Goal: Complete application form

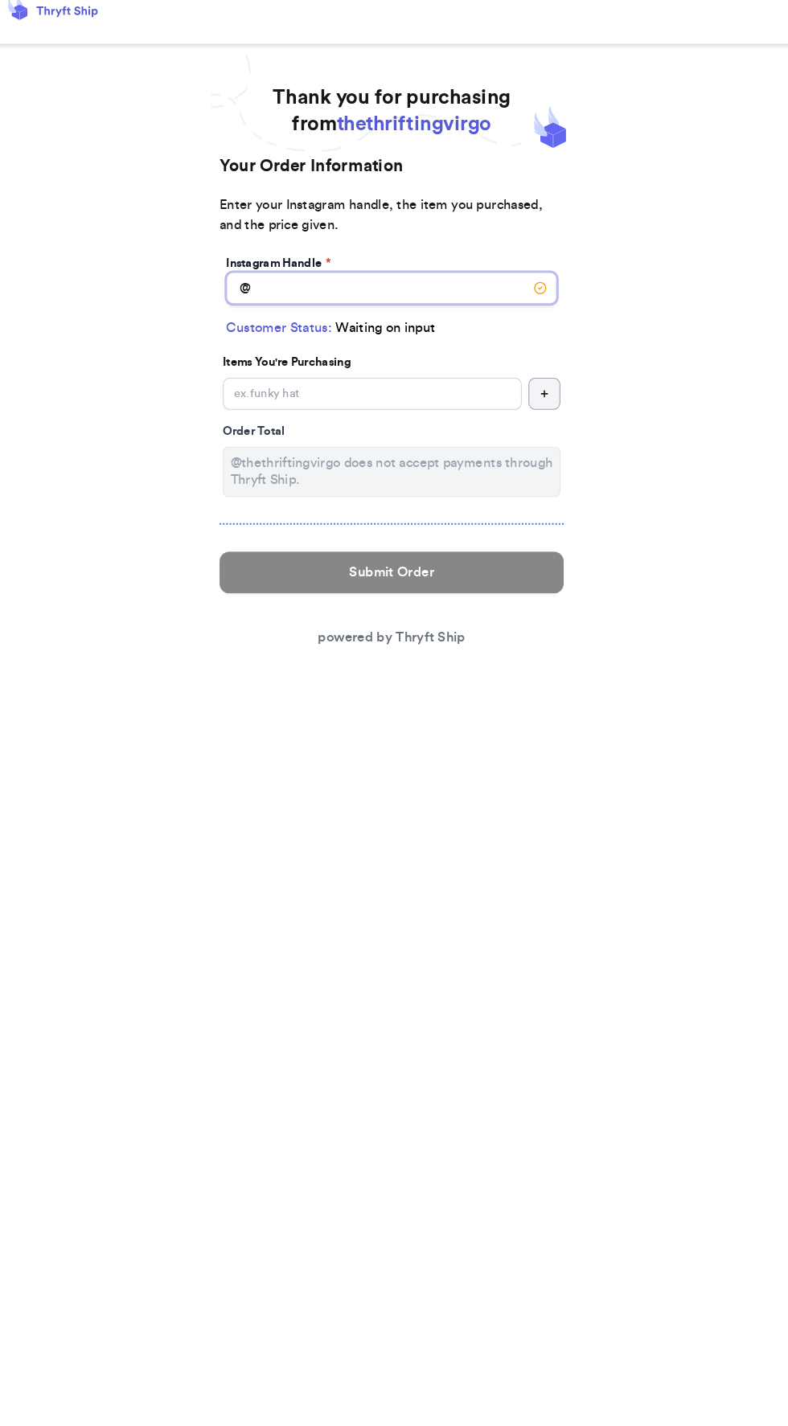
click at [452, 298] on input "Instagram Handle *" at bounding box center [394, 294] width 317 height 31
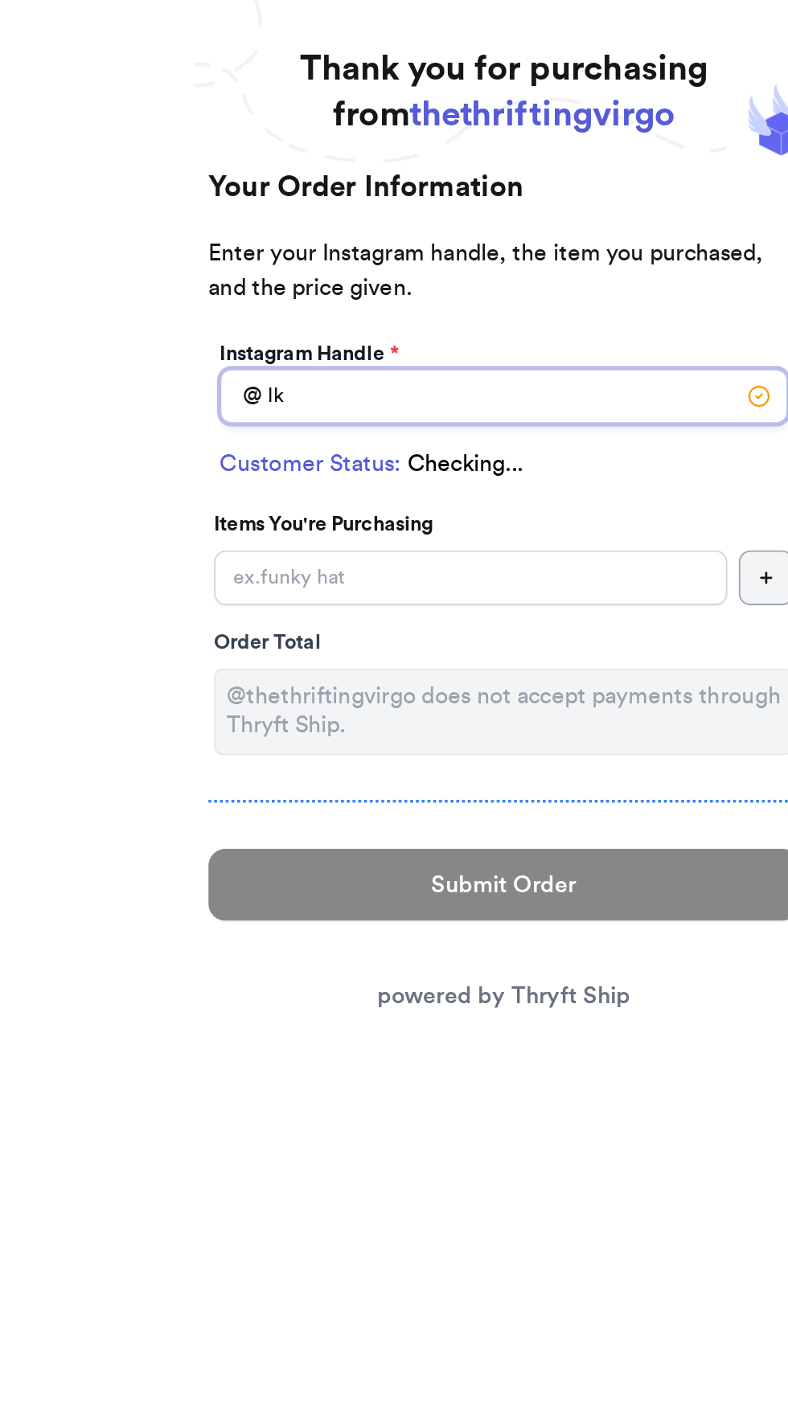
type input "l"
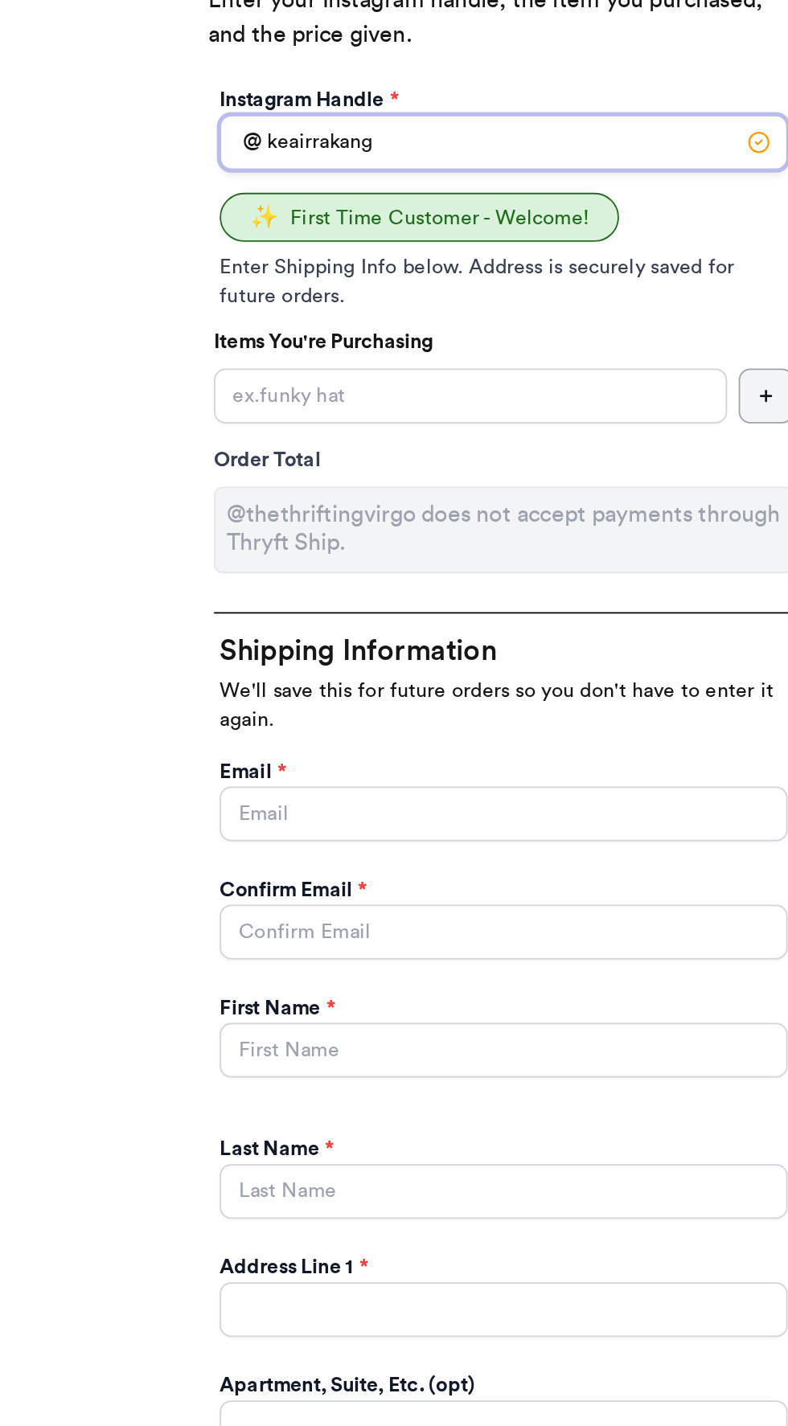
type input "keairrakang"
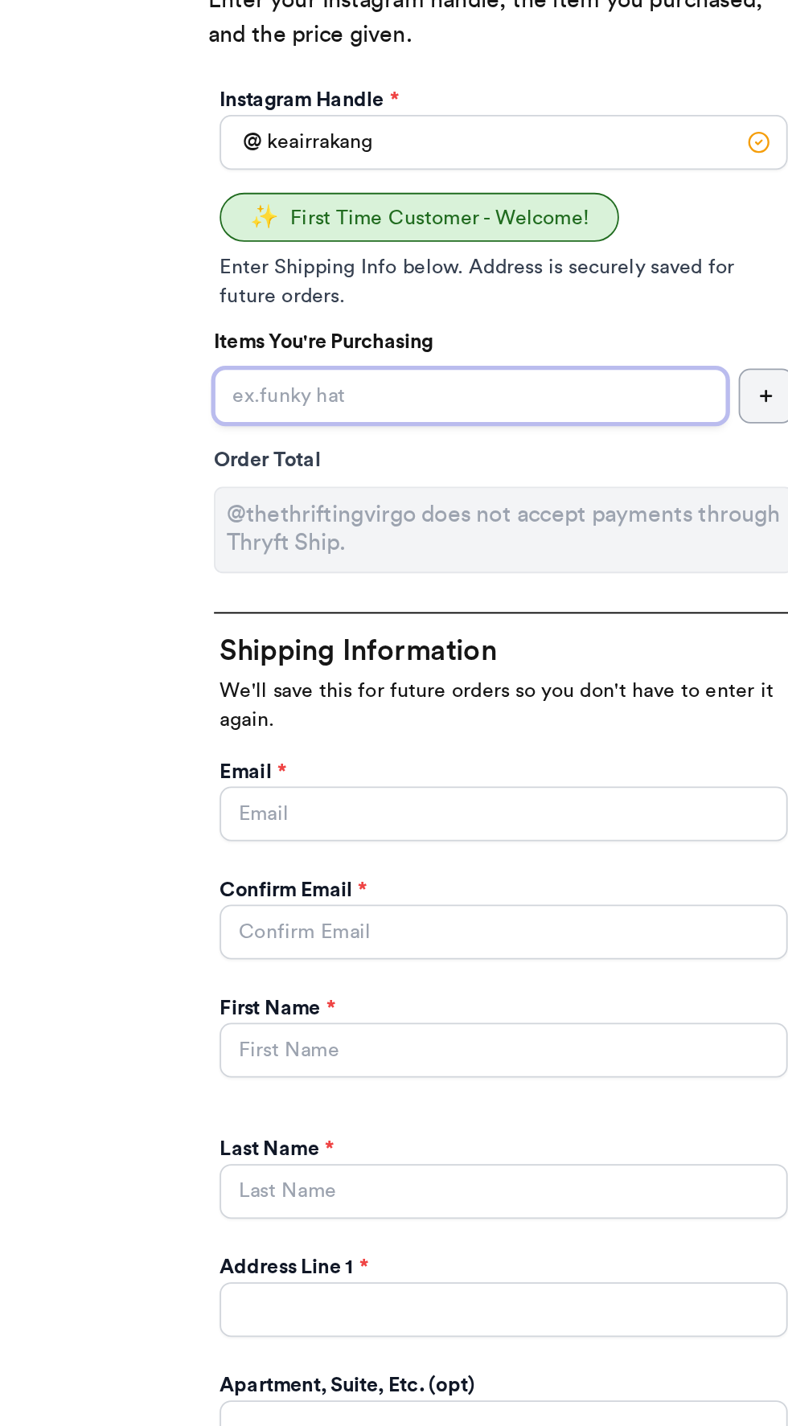
click at [436, 438] on input "Instagram Handle *" at bounding box center [375, 435] width 286 height 31
type input "2 crews"
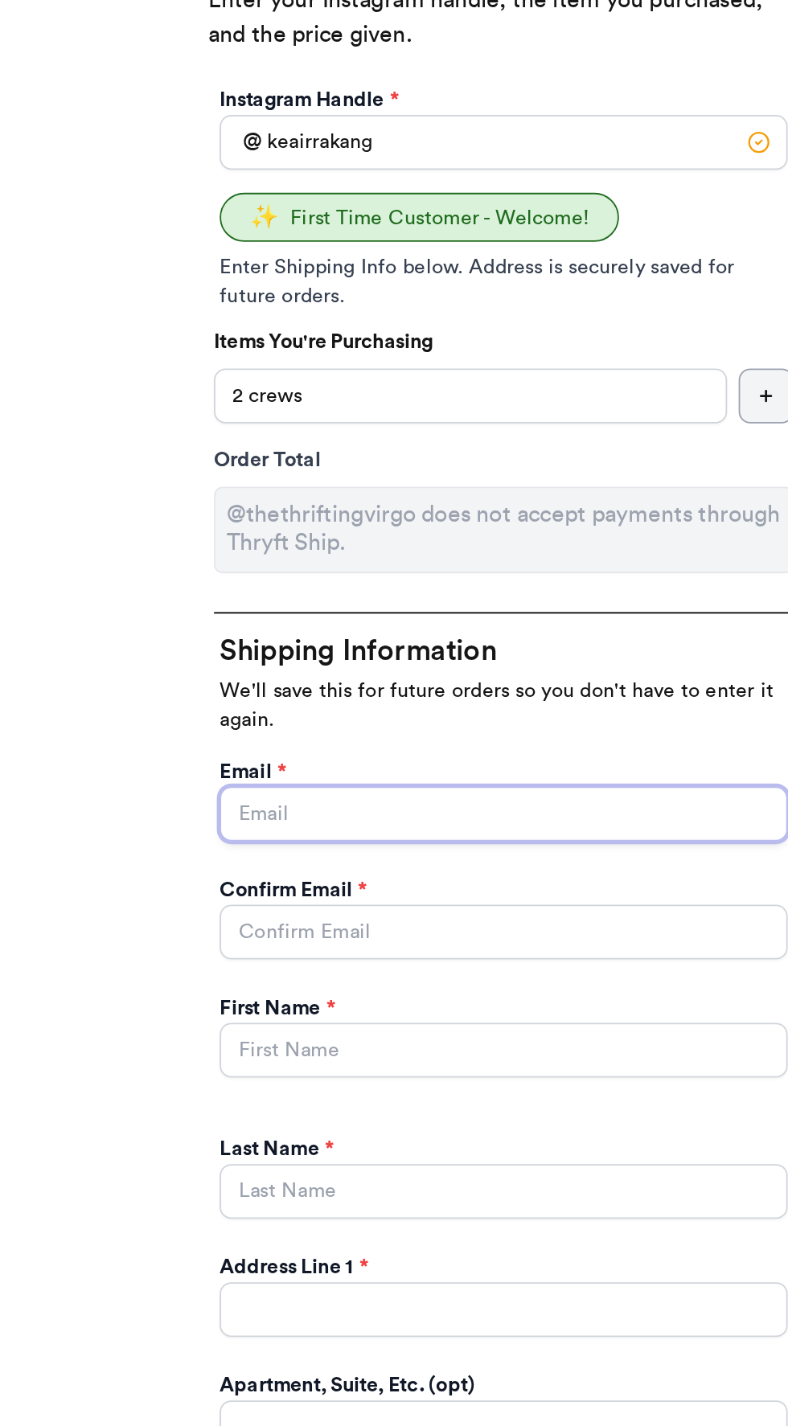
click at [471, 670] on input "Instagram Handle *" at bounding box center [394, 668] width 317 height 31
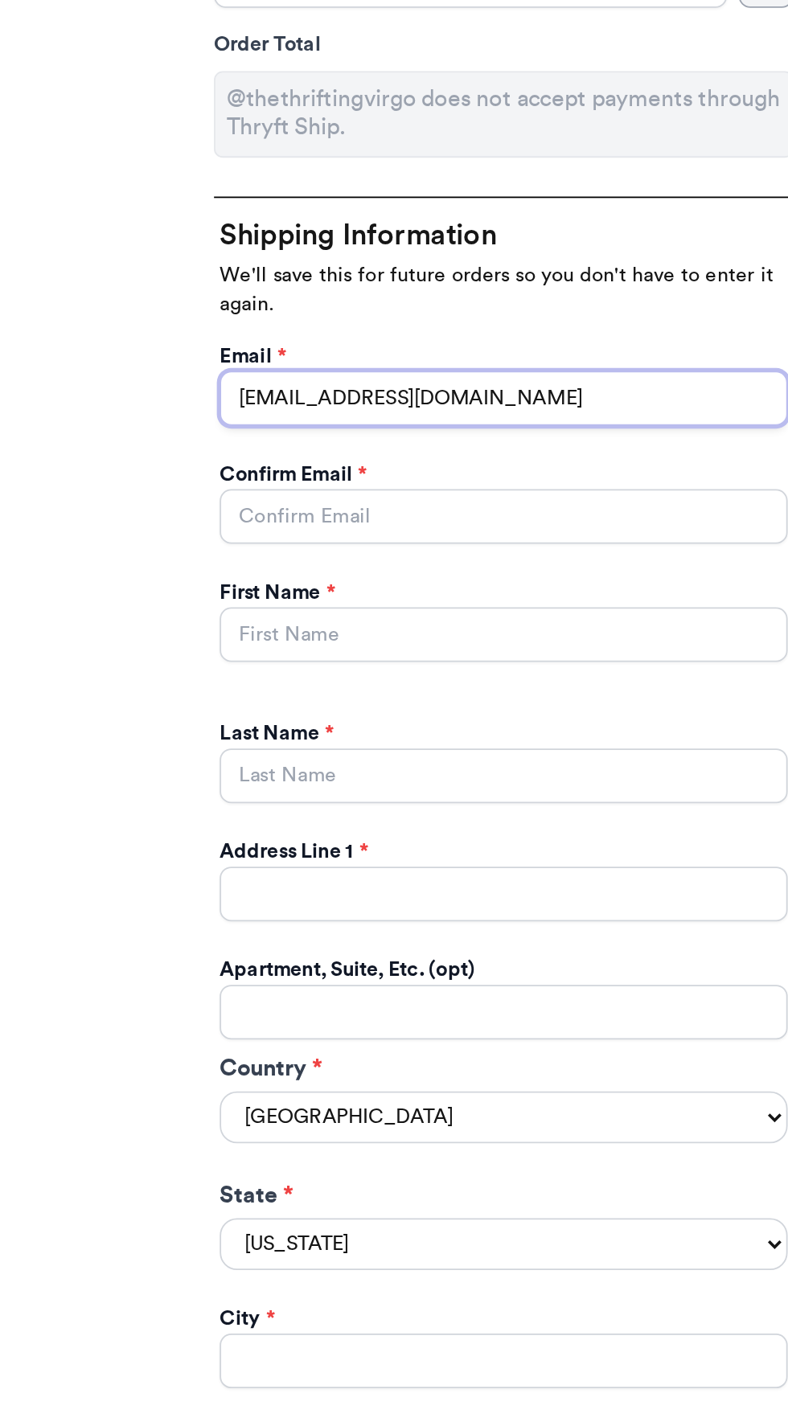
type input "[EMAIL_ADDRESS][DOMAIN_NAME]"
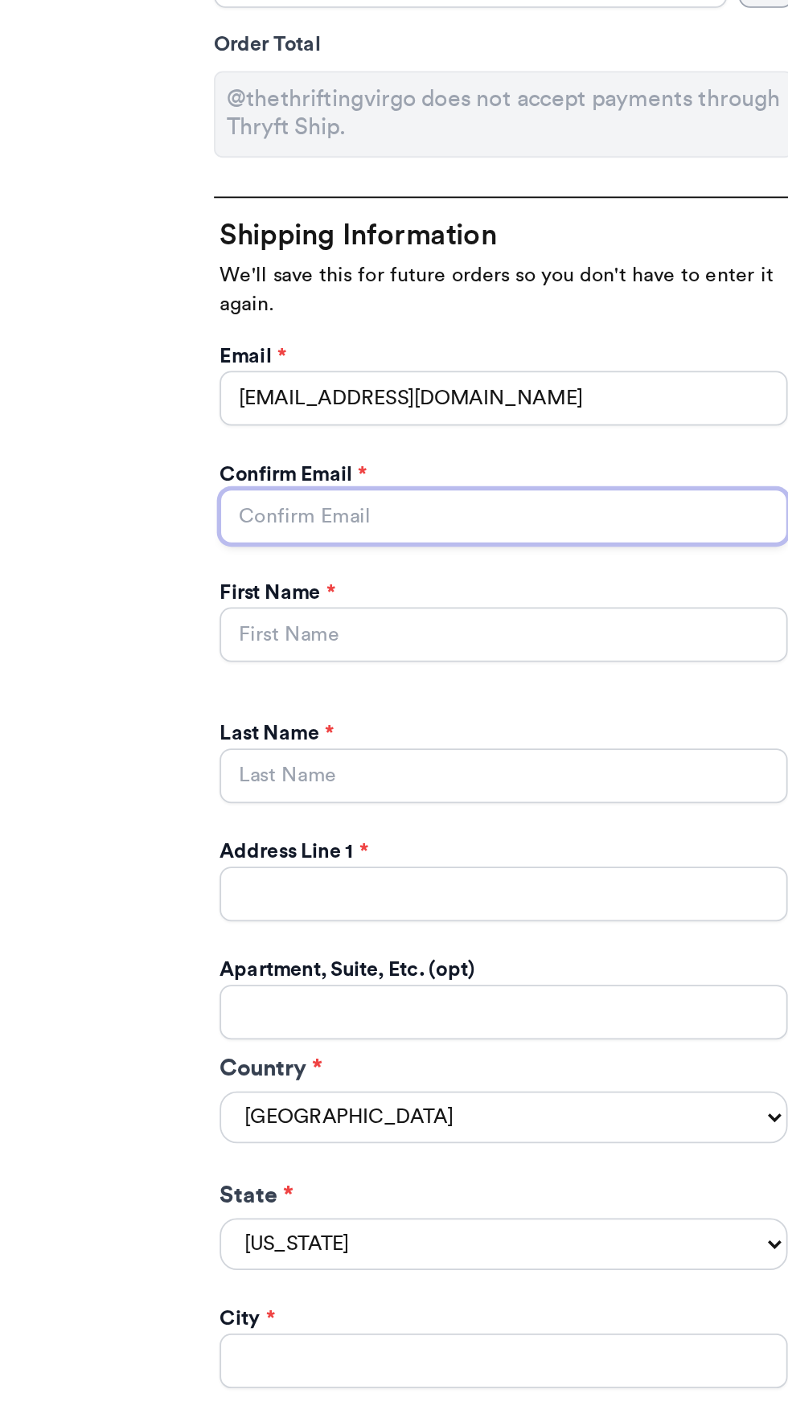
click at [466, 735] on input "Instagram Handle *" at bounding box center [394, 734] width 317 height 31
type input "[EMAIL_ADDRESS][DOMAIN_NAME]"
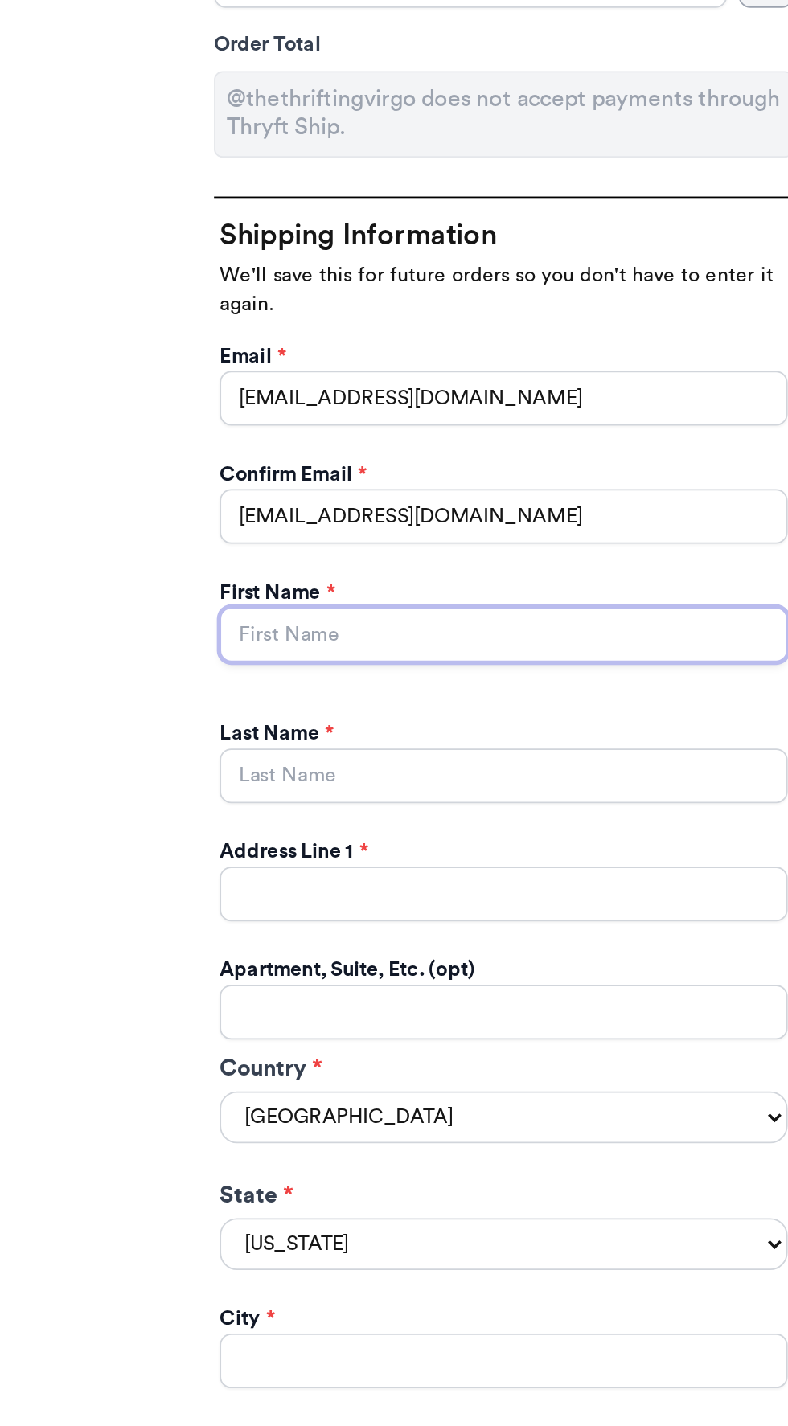
click at [461, 805] on input "Instagram Handle *" at bounding box center [394, 800] width 317 height 31
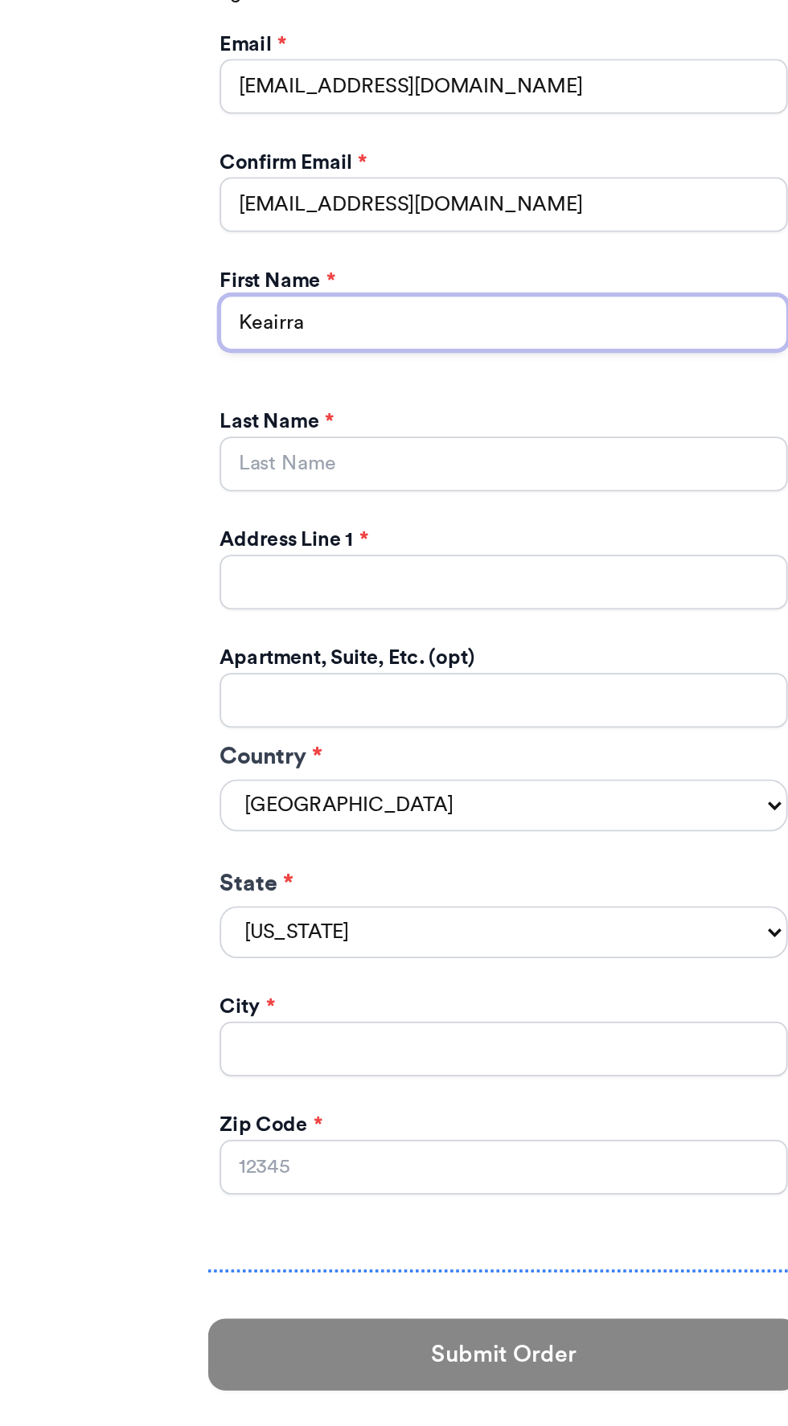
type input "Keairra"
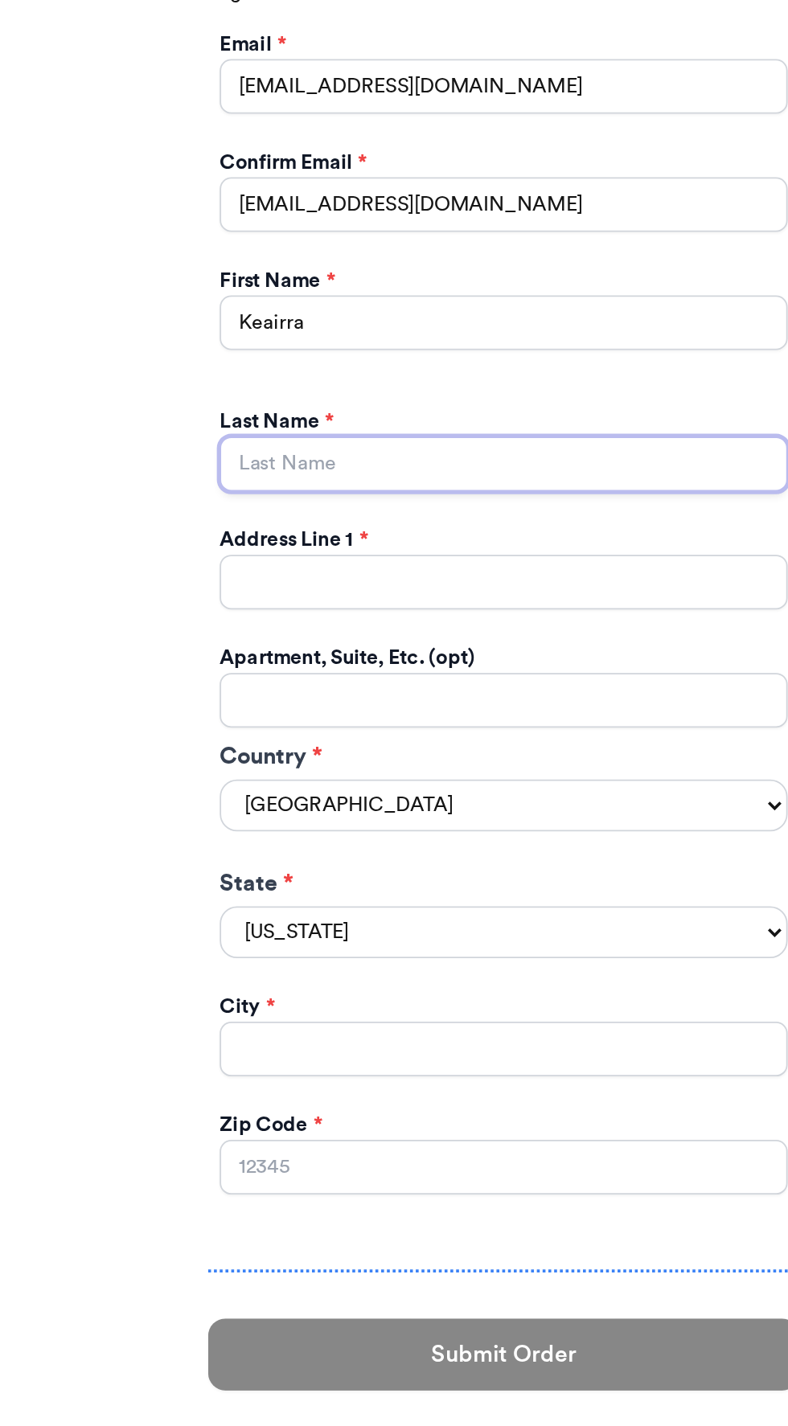
click at [438, 881] on input "Instagram Handle *" at bounding box center [394, 879] width 317 height 31
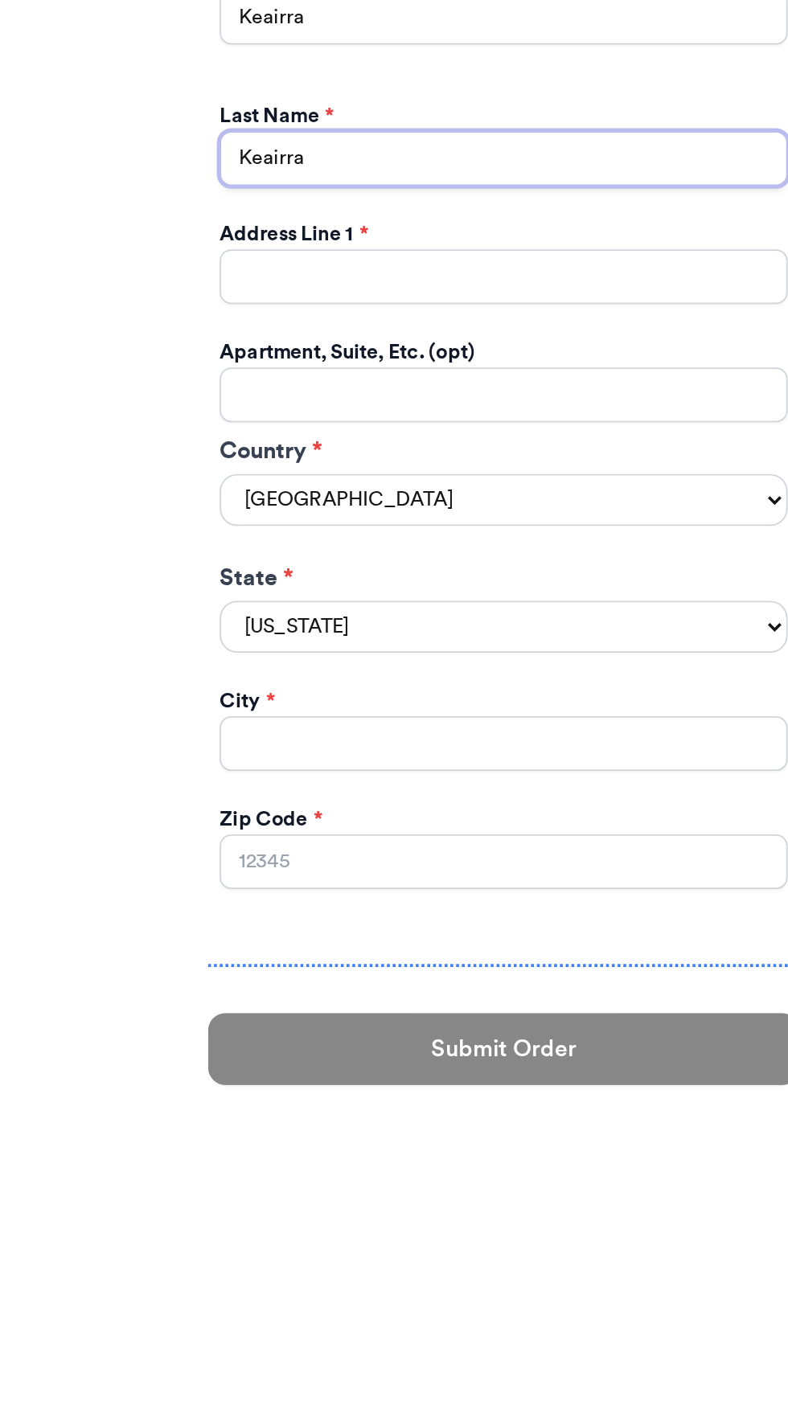
type input "Keairra"
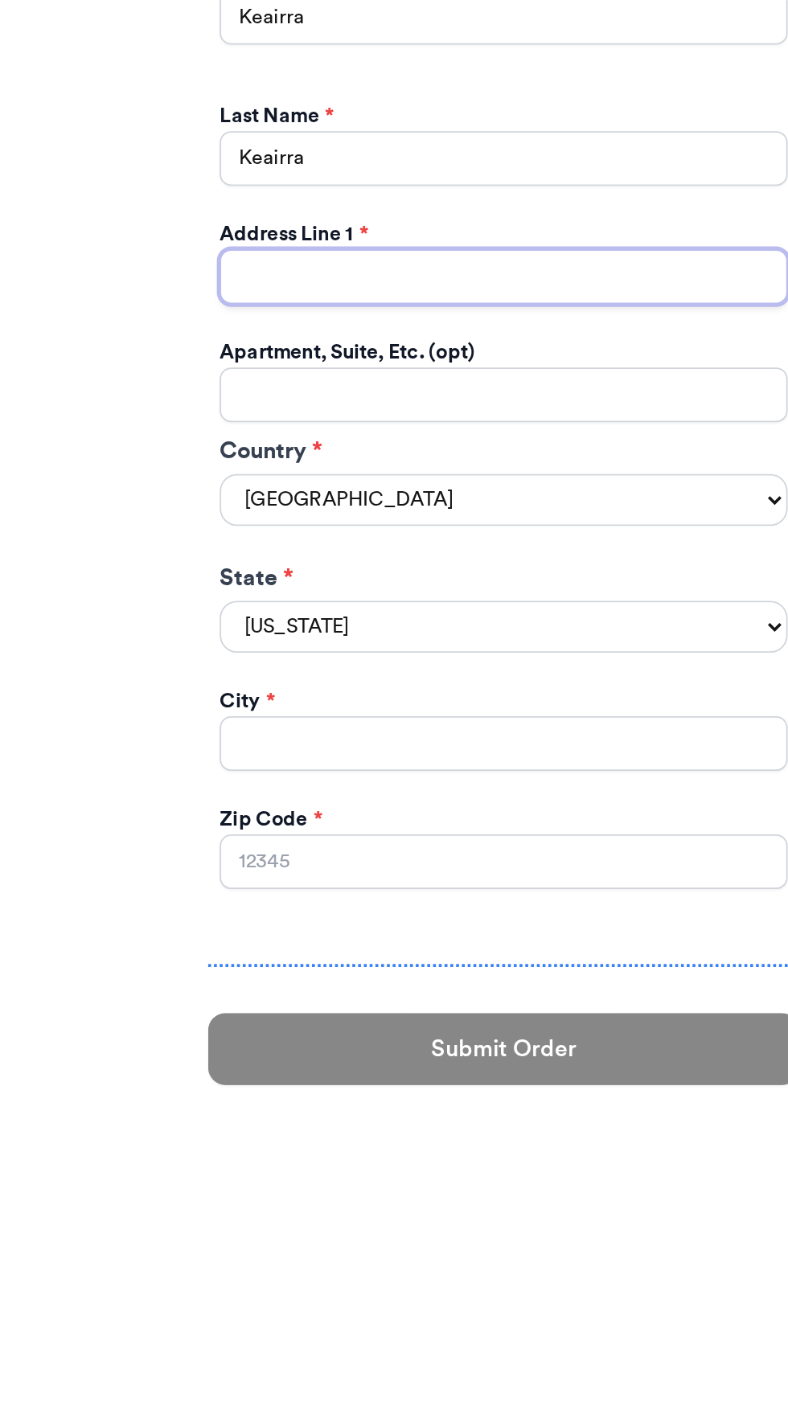
click at [477, 946] on input "Instagram Handle *" at bounding box center [394, 945] width 317 height 31
type input "[STREET_ADDRESS]"
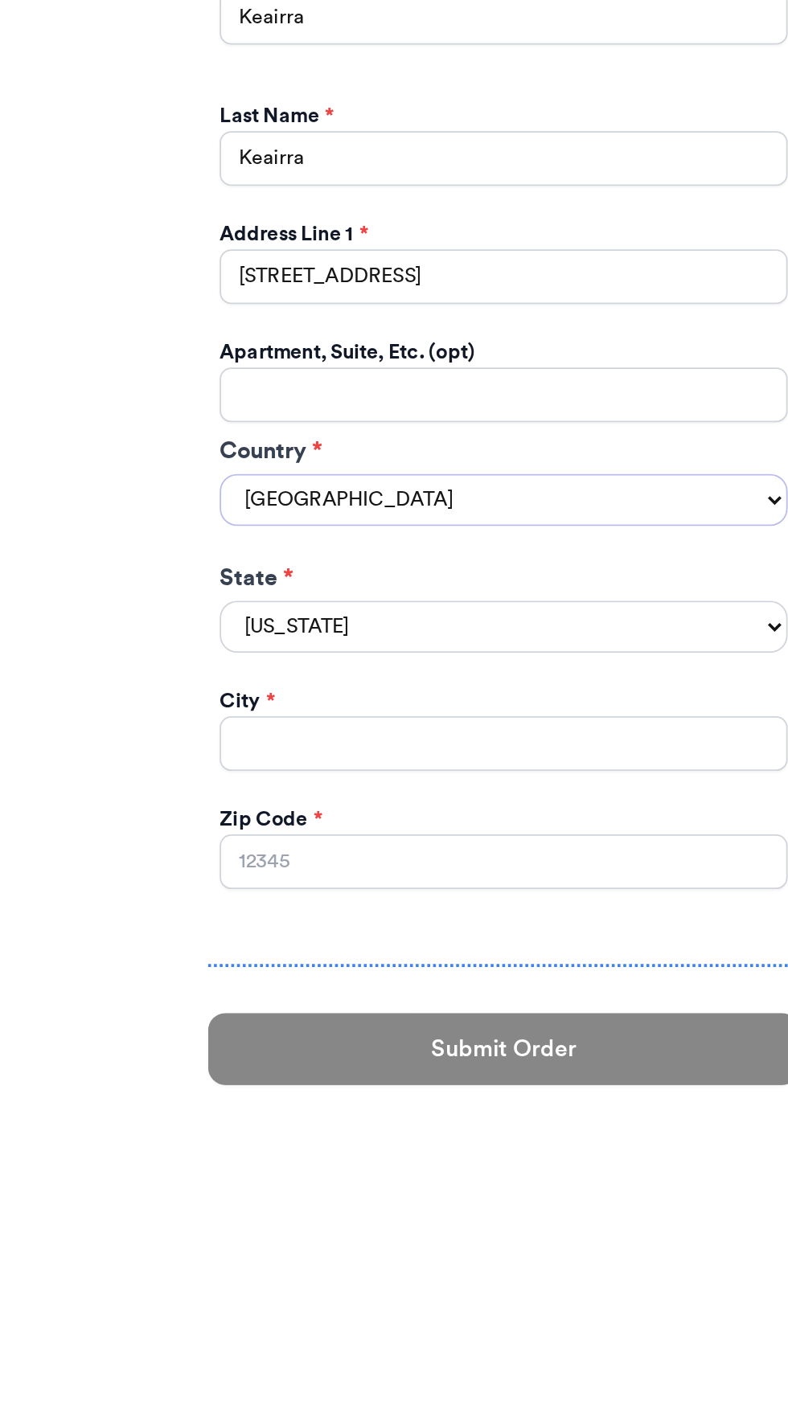
click at [455, 1077] on select "[GEOGRAPHIC_DATA] [GEOGRAPHIC_DATA] [GEOGRAPHIC_DATA]" at bounding box center [394, 1069] width 317 height 29
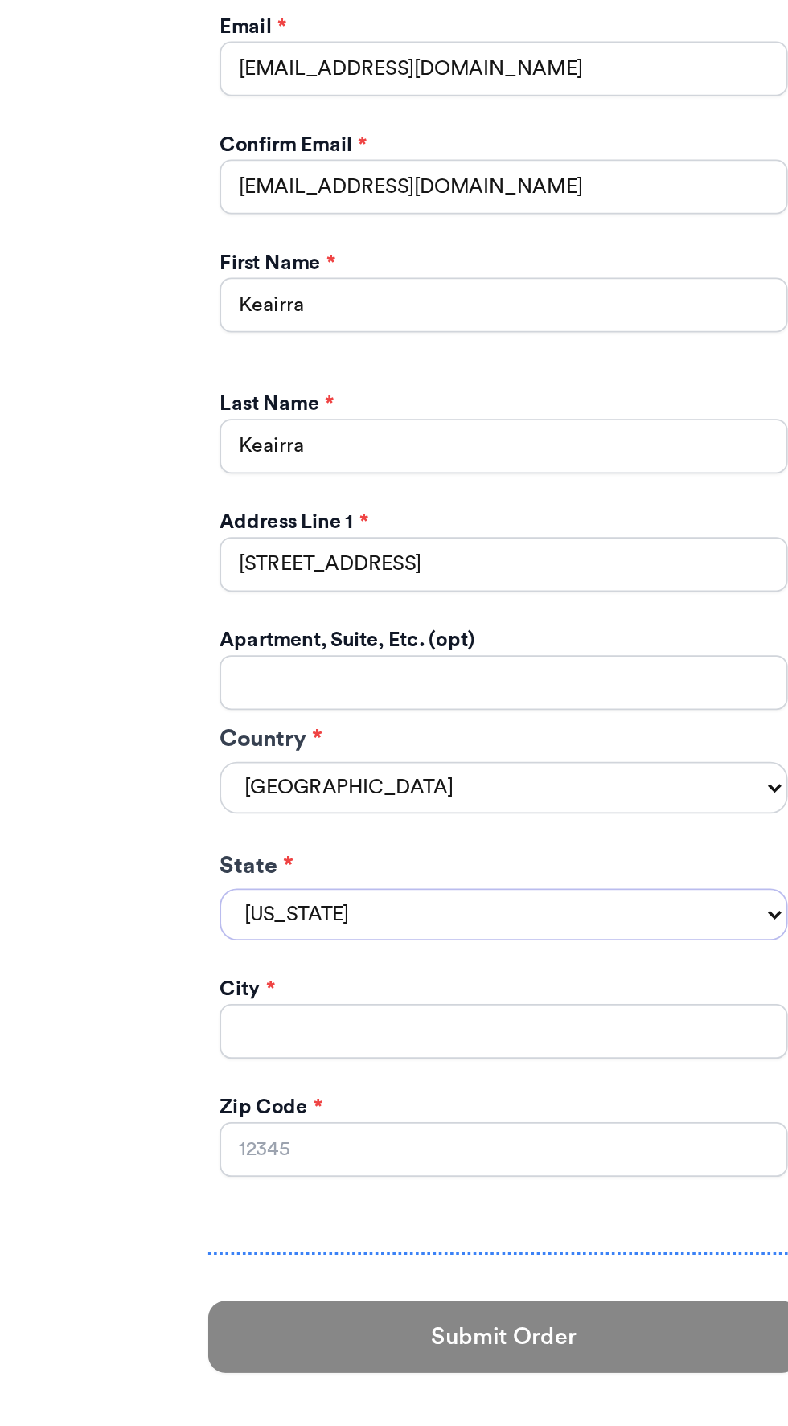
click at [391, 1145] on select "[US_STATE] [US_STATE] [US_STATE] [US_STATE] [US_STATE] [US_STATE] [US_STATE] [U…" at bounding box center [394, 1140] width 317 height 29
select select "[GEOGRAPHIC_DATA]"
click at [236, 1126] on select "[US_STATE] [US_STATE] [US_STATE] [US_STATE] [US_STATE] [US_STATE] [US_STATE] [U…" at bounding box center [394, 1140] width 317 height 29
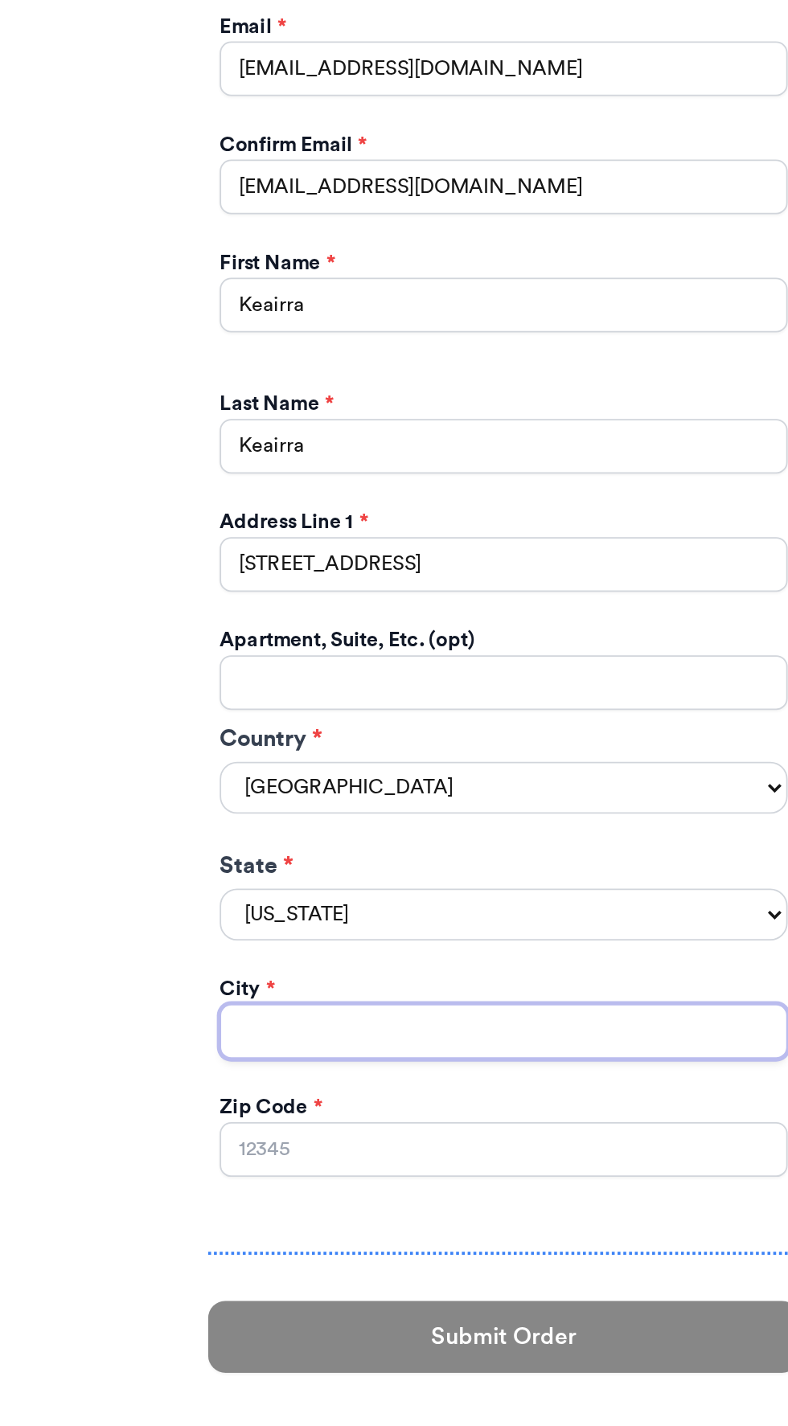
click at [383, 1205] on input "Instagram Handle *" at bounding box center [394, 1205] width 317 height 31
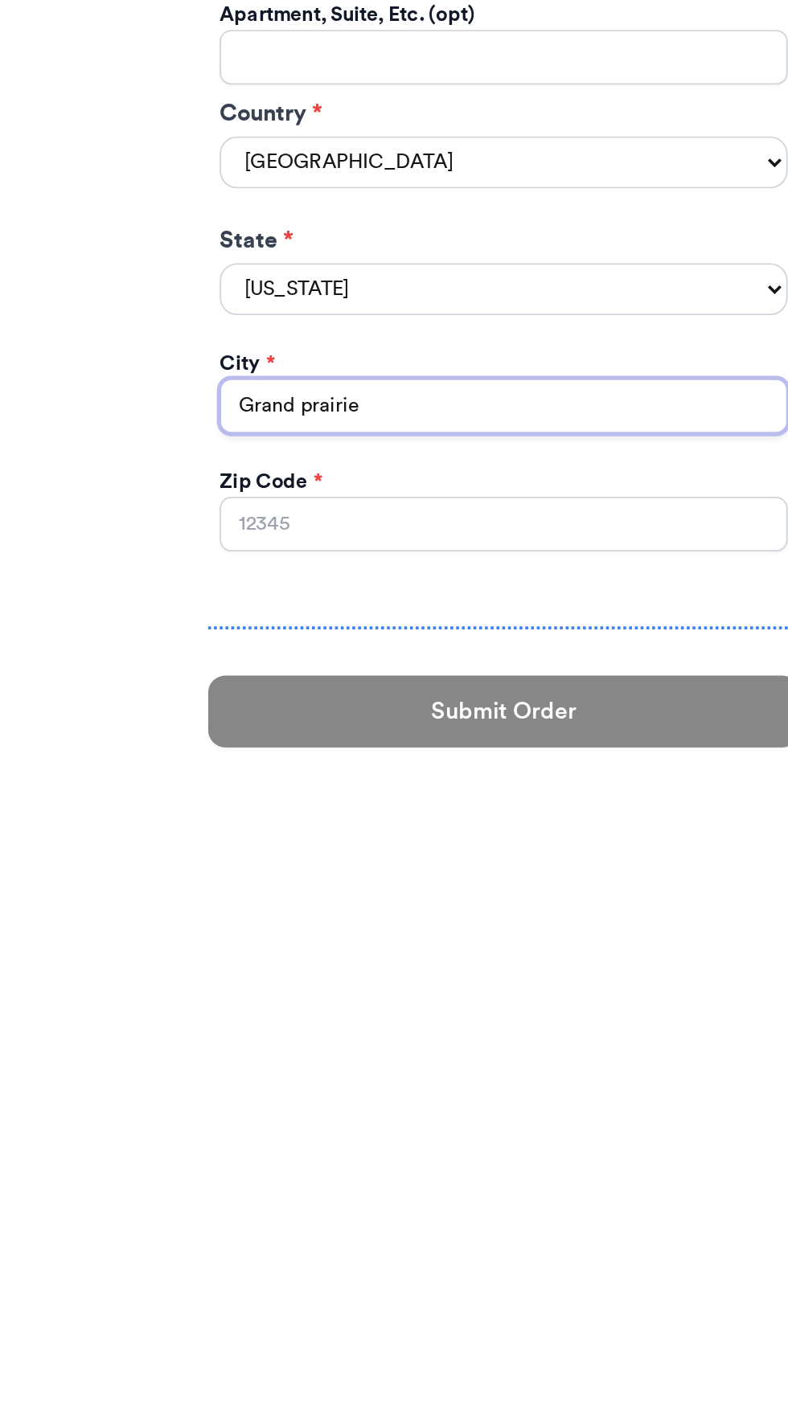
type input "Grand prairie"
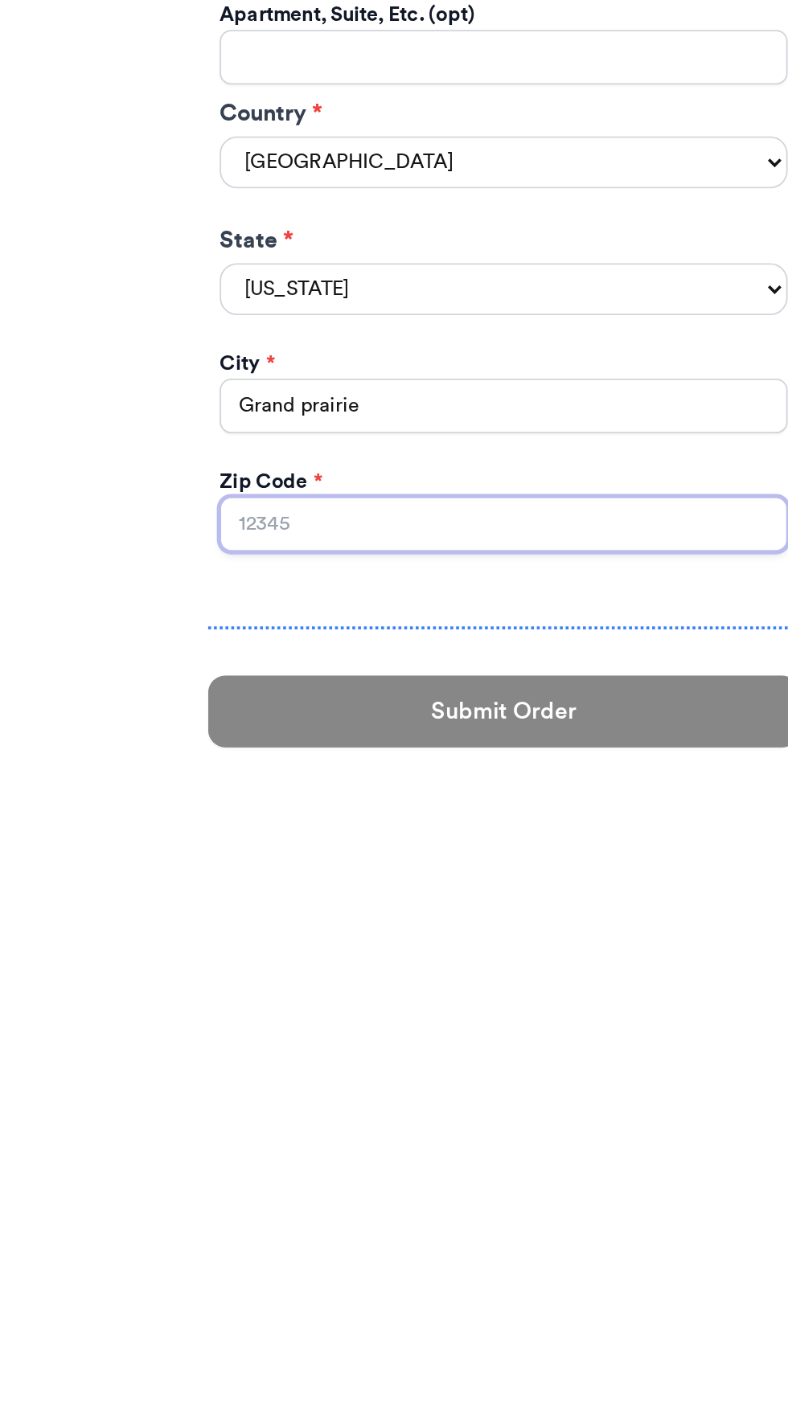
click at [487, 1270] on input "Zip Code *" at bounding box center [394, 1271] width 317 height 31
type input "6"
type input "75054"
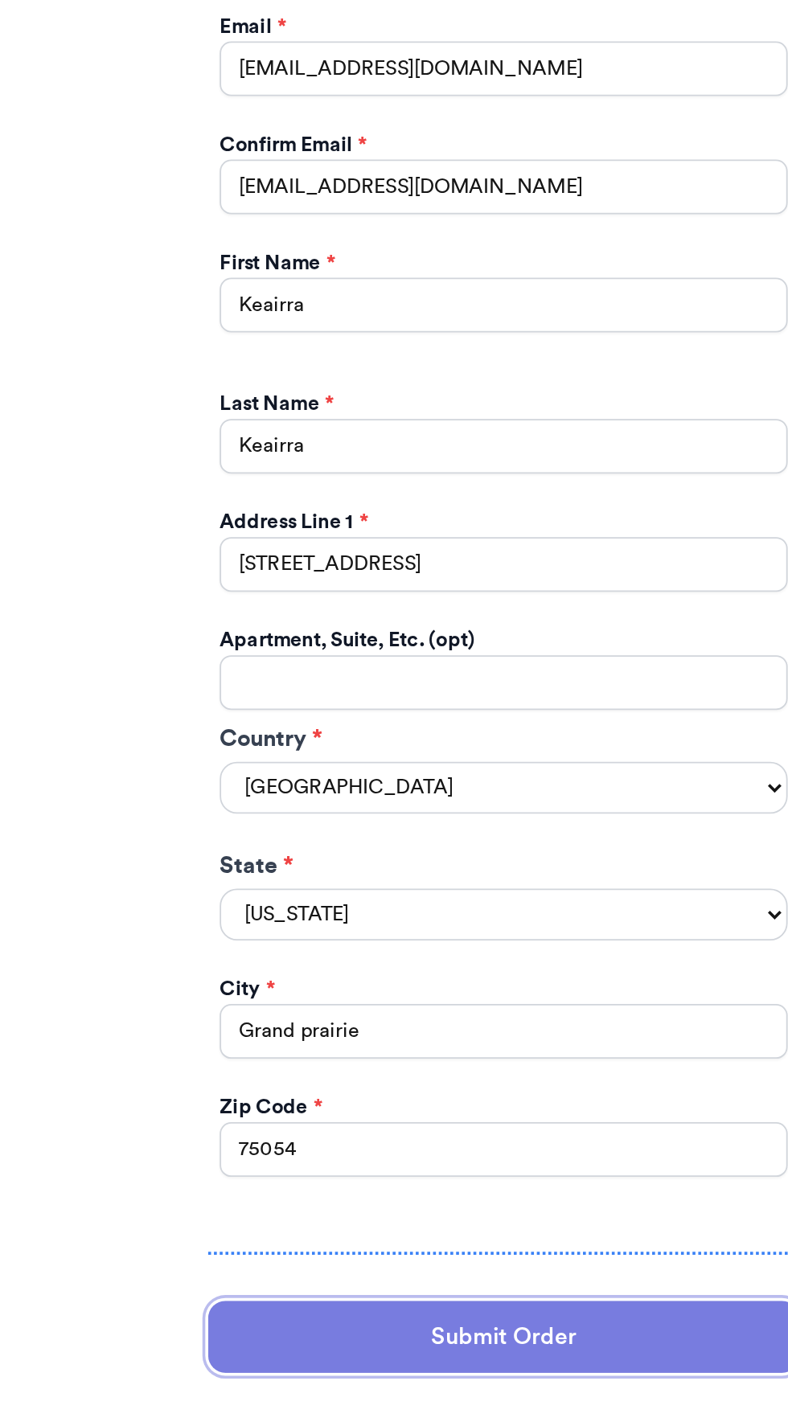
click at [419, 1387] on button "Submit Order" at bounding box center [394, 1376] width 330 height 40
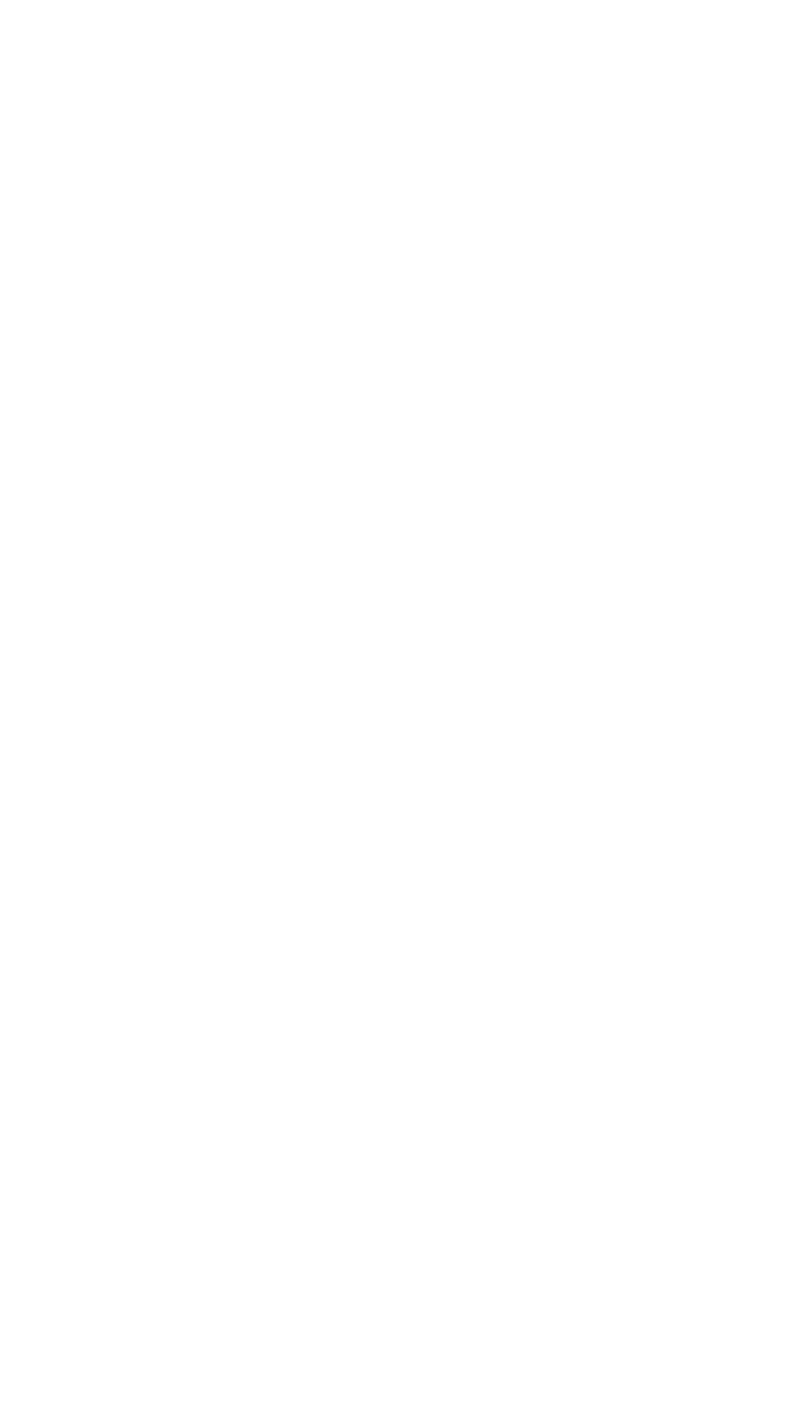
select select "[GEOGRAPHIC_DATA]"
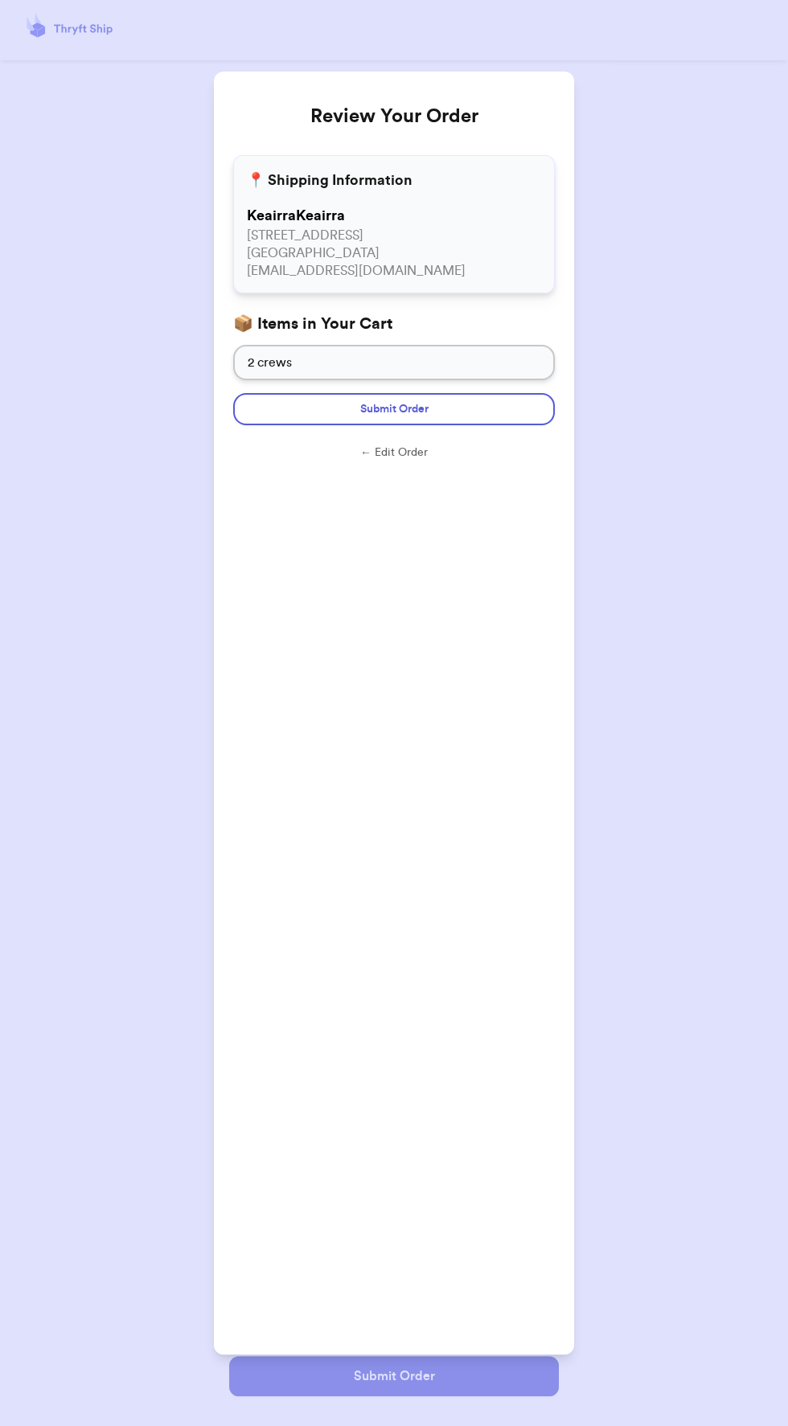
click at [477, 445] on button "← Edit Order" at bounding box center [394, 453] width 322 height 16
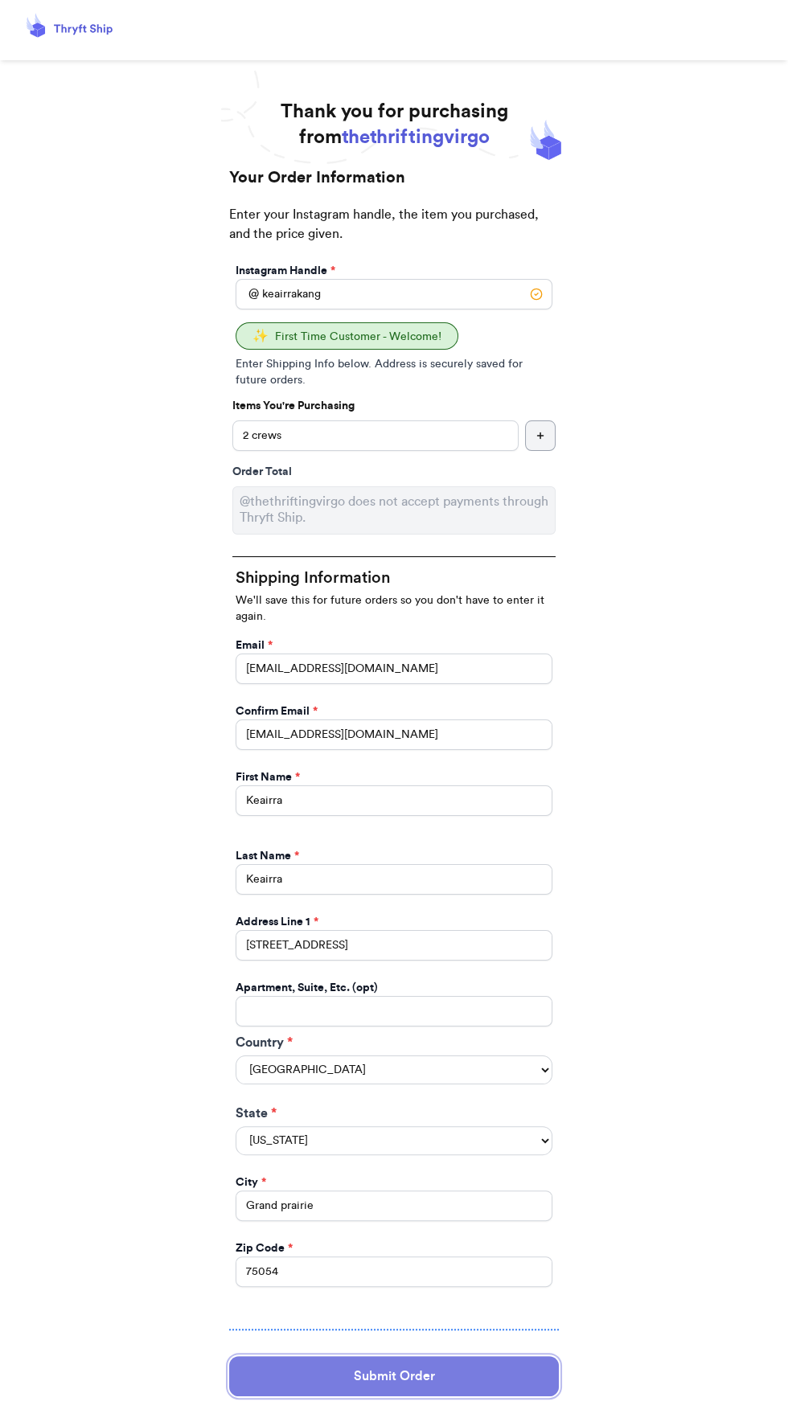
click at [456, 1356] on button "Submit Order" at bounding box center [394, 1376] width 330 height 40
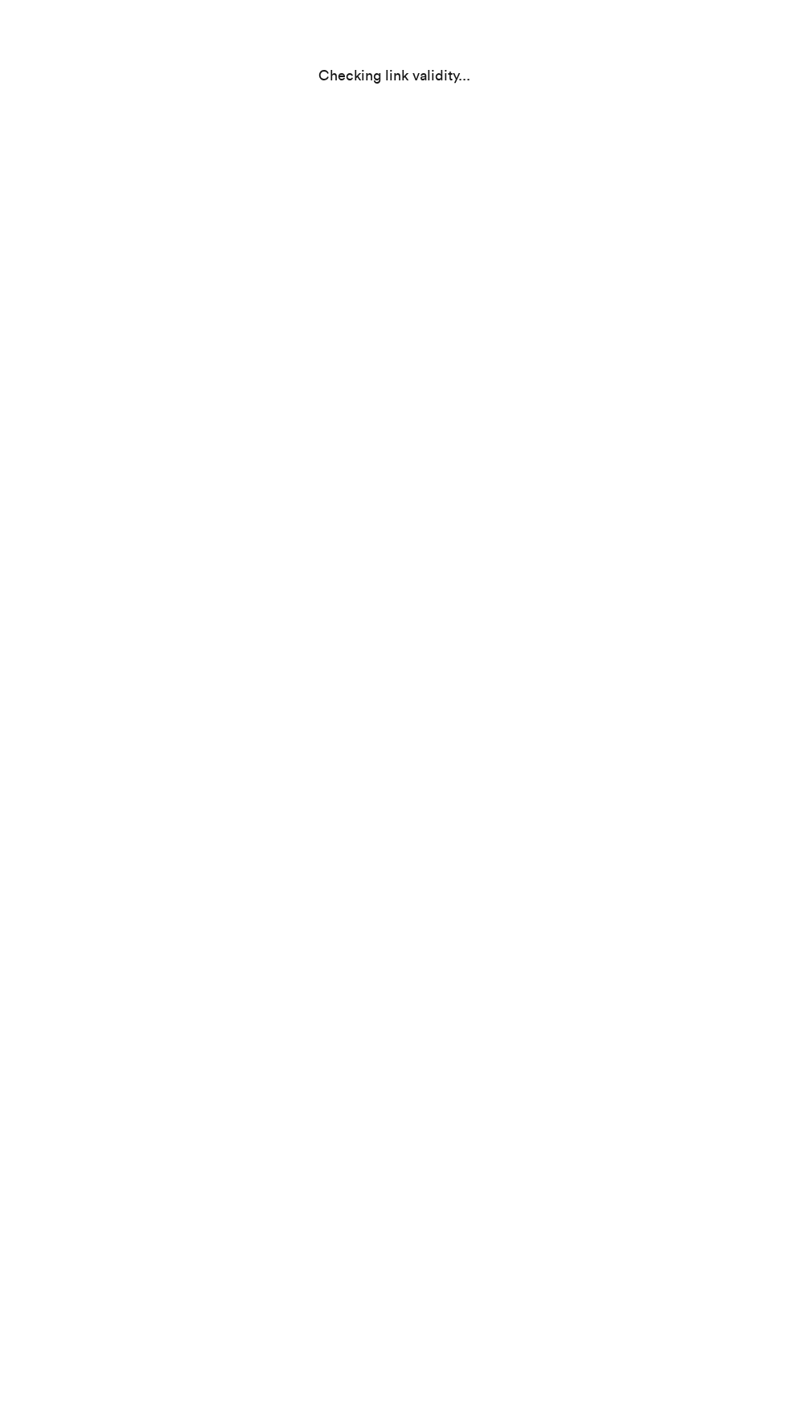
select select "[GEOGRAPHIC_DATA]"
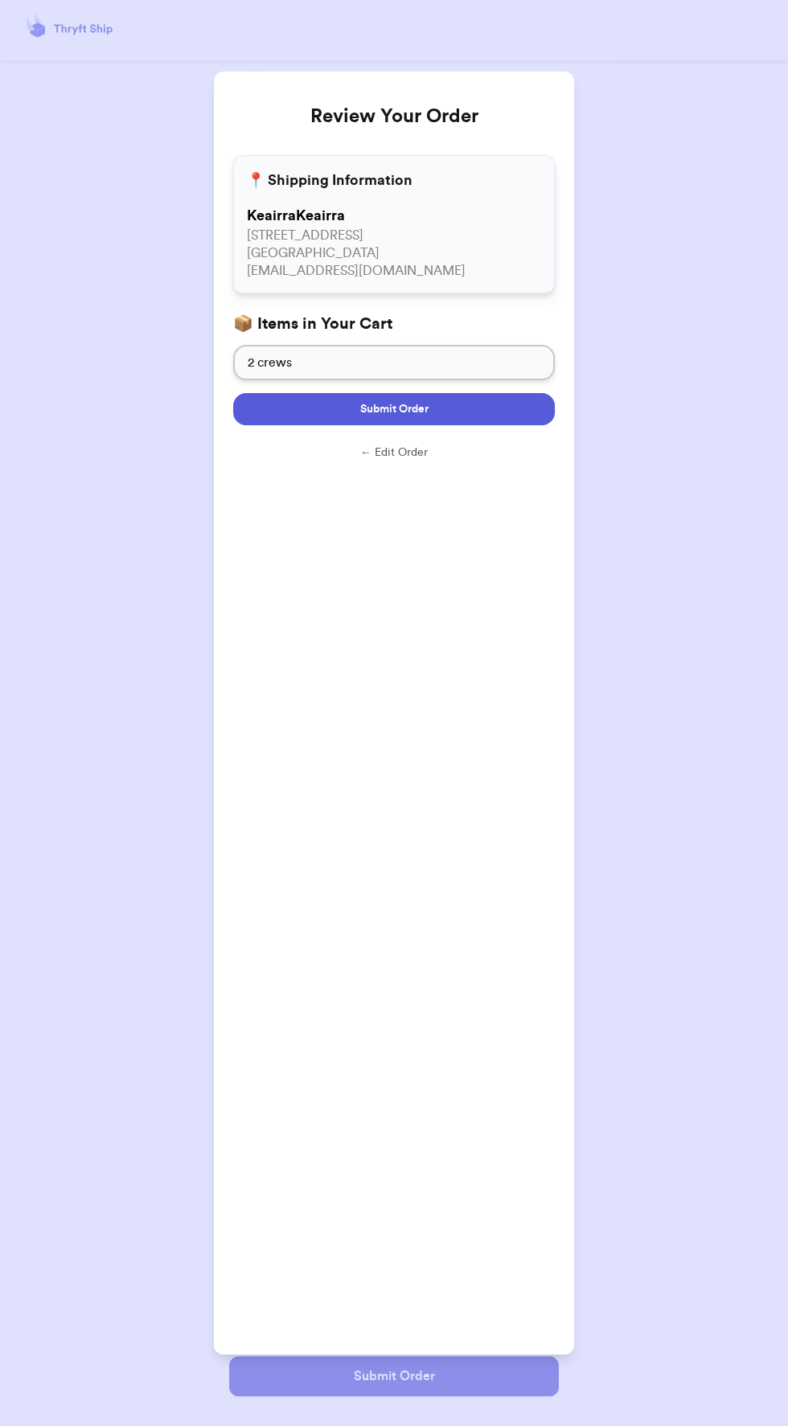
click at [517, 413] on button "Submit Order" at bounding box center [394, 409] width 322 height 32
